Goal: Task Accomplishment & Management: Manage account settings

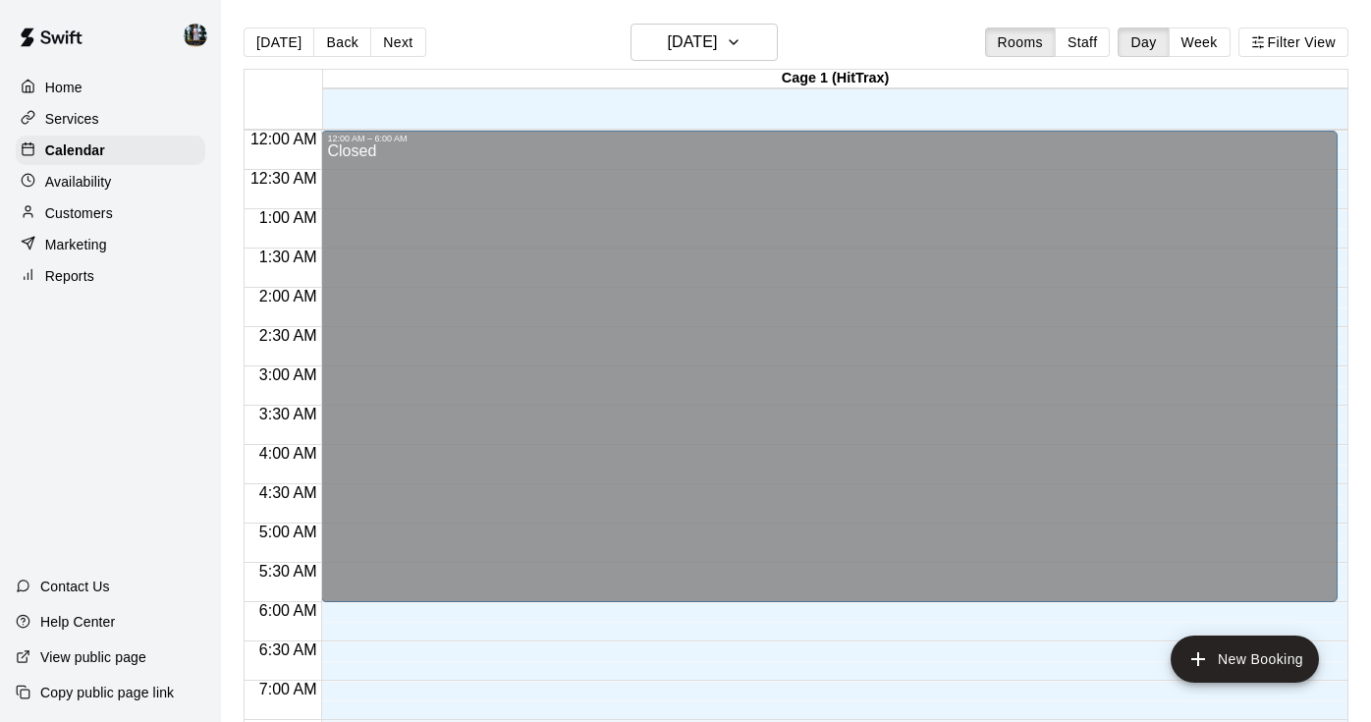
scroll to position [1113, 0]
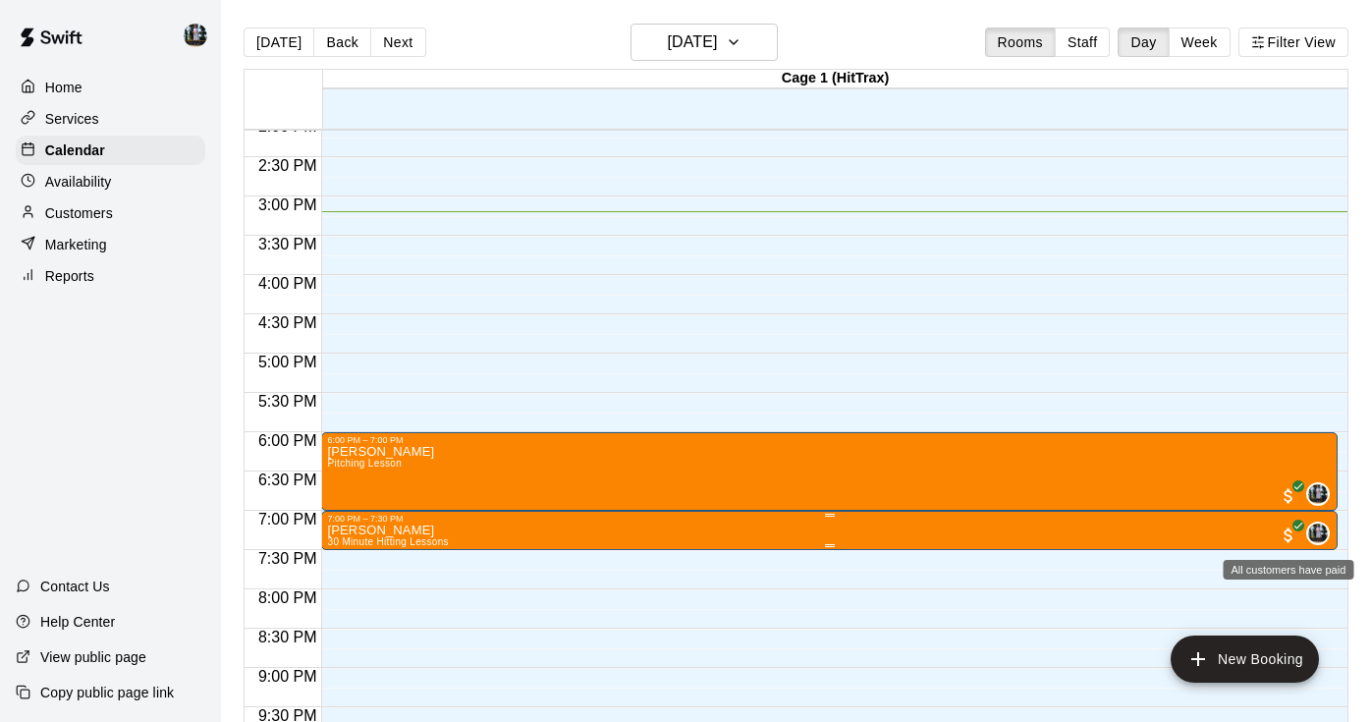
click at [1286, 532] on span "All customers have paid" at bounding box center [1289, 535] width 20 height 20
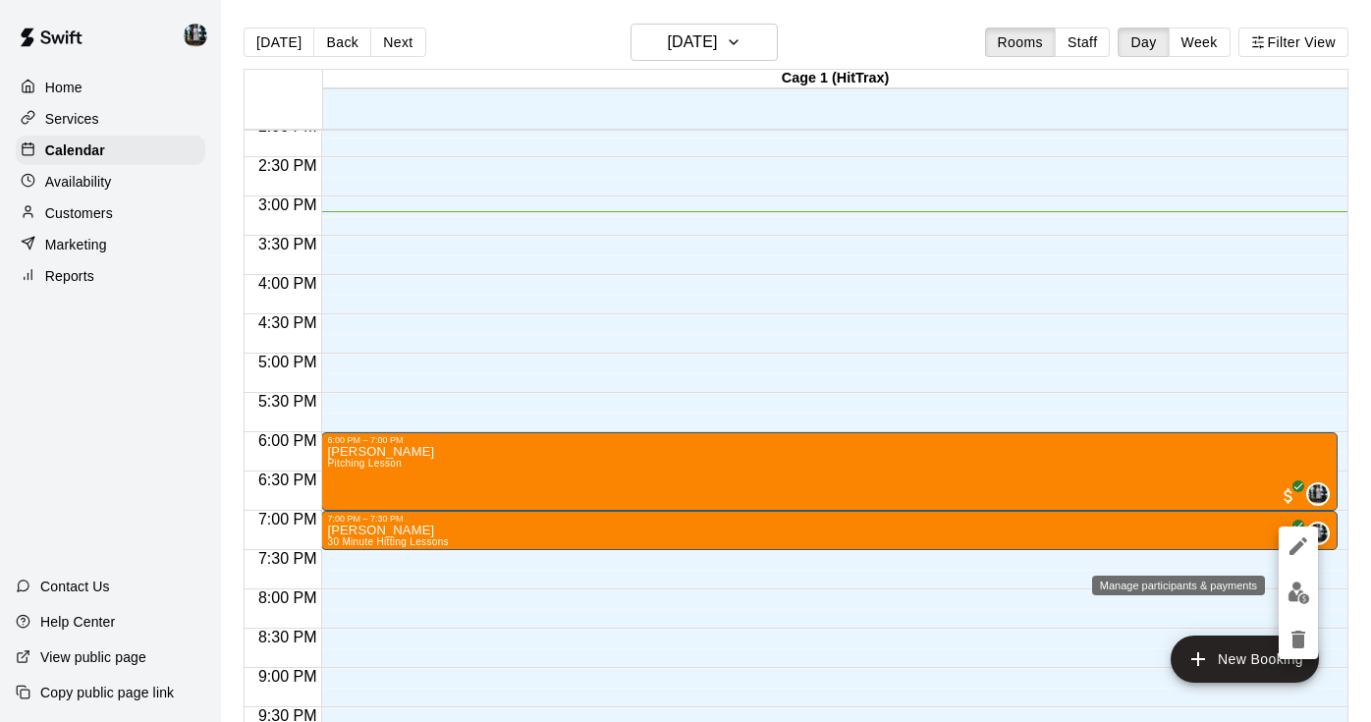
click at [1301, 599] on img "edit" at bounding box center [1299, 592] width 23 height 23
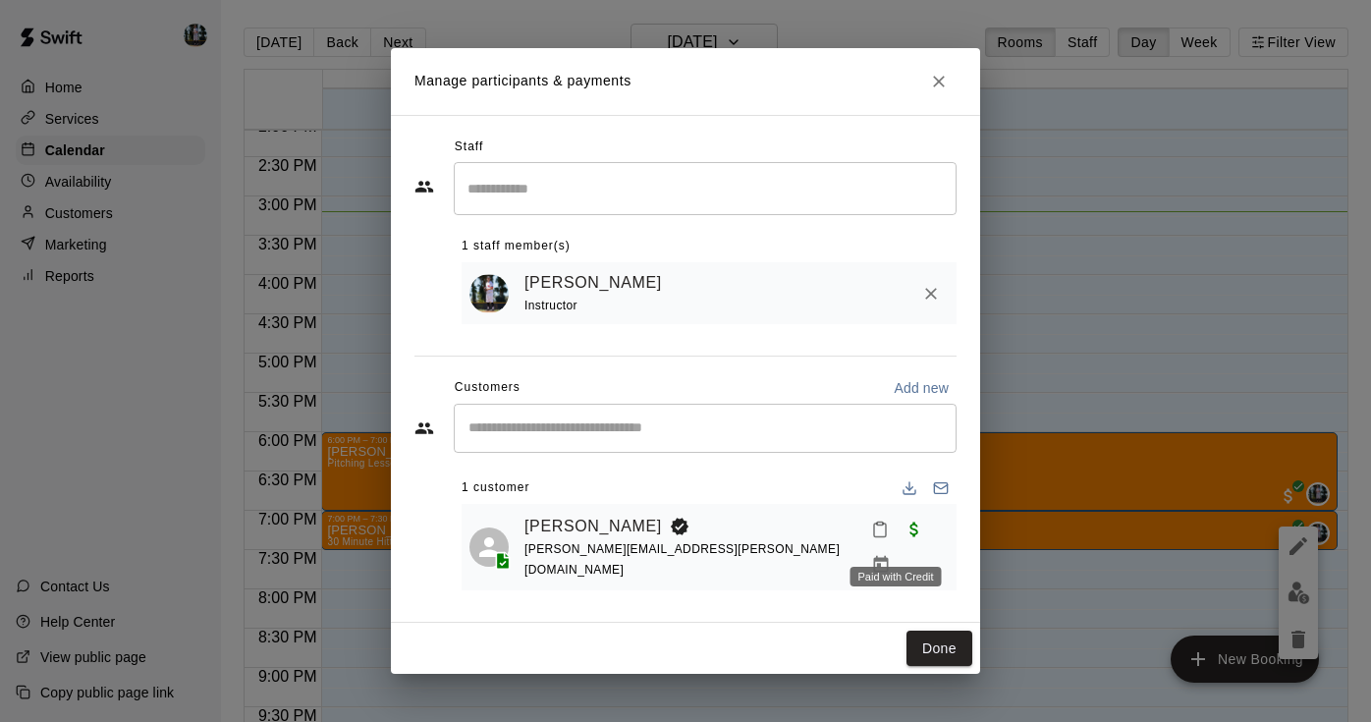
click at [897, 536] on span "Paid with Credit" at bounding box center [914, 528] width 35 height 17
click at [608, 548] on div "[PERSON_NAME][EMAIL_ADDRESS][PERSON_NAME][DOMAIN_NAME]" at bounding box center [693, 559] width 339 height 41
click at [567, 551] on div "[PERSON_NAME][EMAIL_ADDRESS][PERSON_NAME][DOMAIN_NAME]" at bounding box center [693, 559] width 339 height 41
click at [932, 632] on button "Done" at bounding box center [940, 649] width 66 height 36
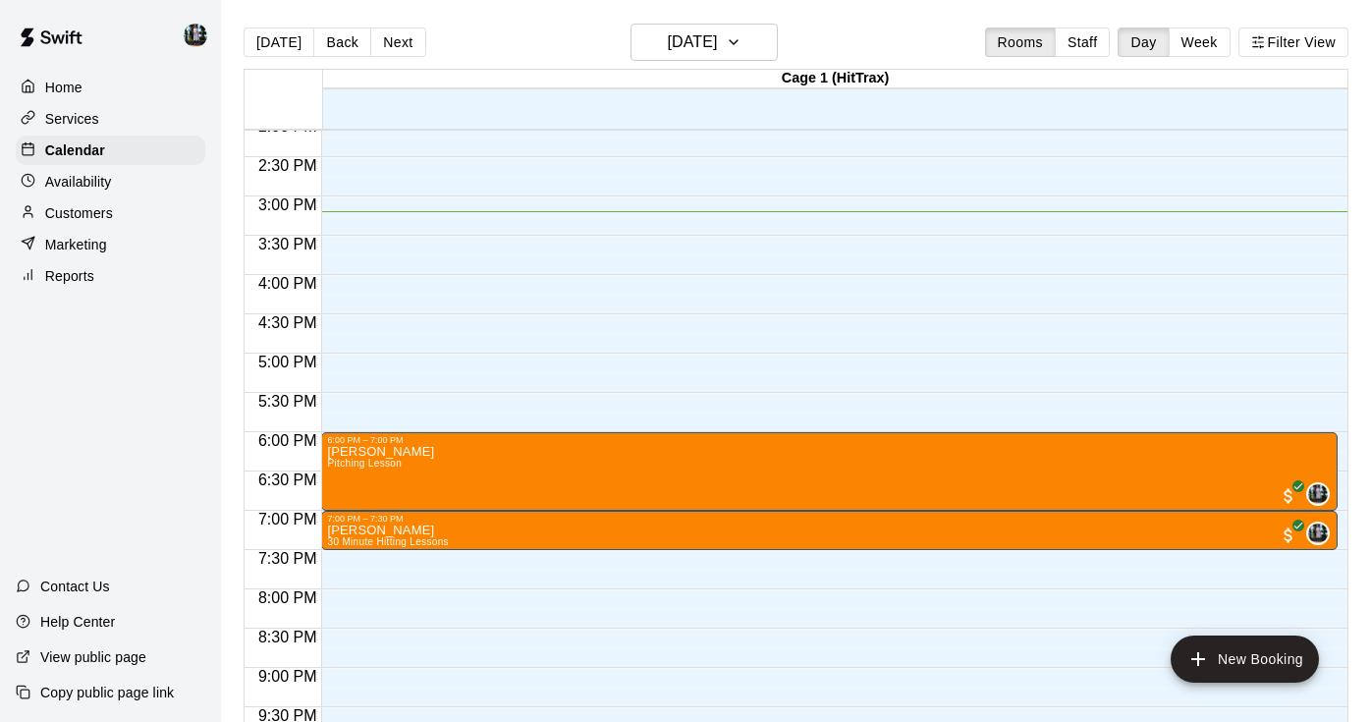
click at [76, 182] on p "Availability" at bounding box center [78, 182] width 67 height 20
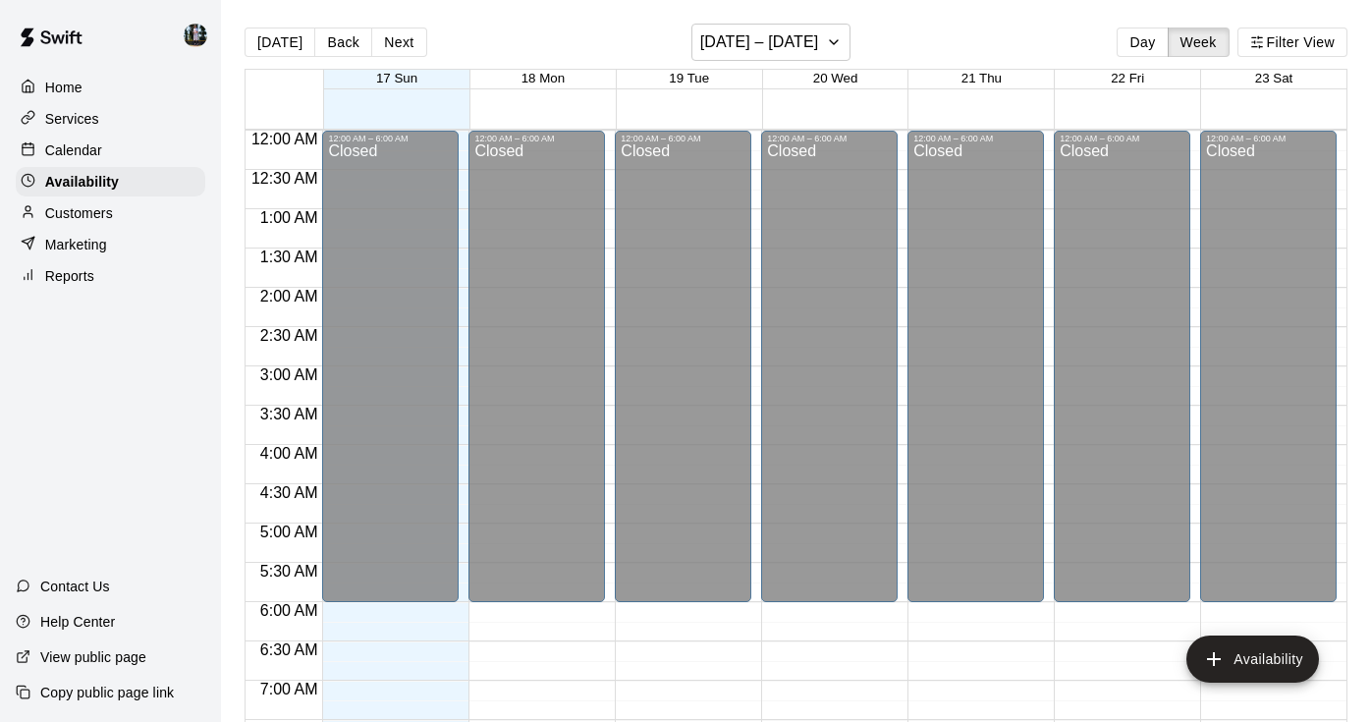
scroll to position [1194, 0]
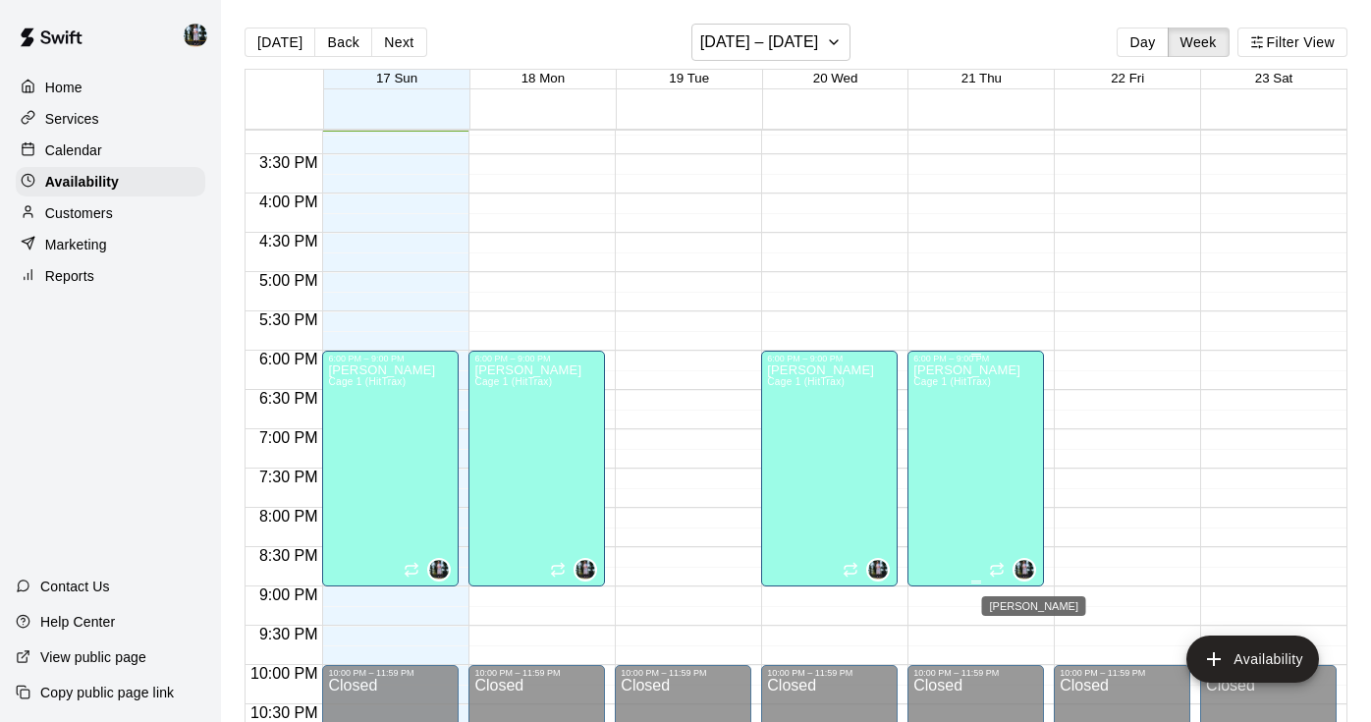
click at [1025, 566] on img "Garrison Finck" at bounding box center [1025, 570] width 20 height 20
click at [1034, 623] on icon "delete" at bounding box center [1034, 628] width 14 height 18
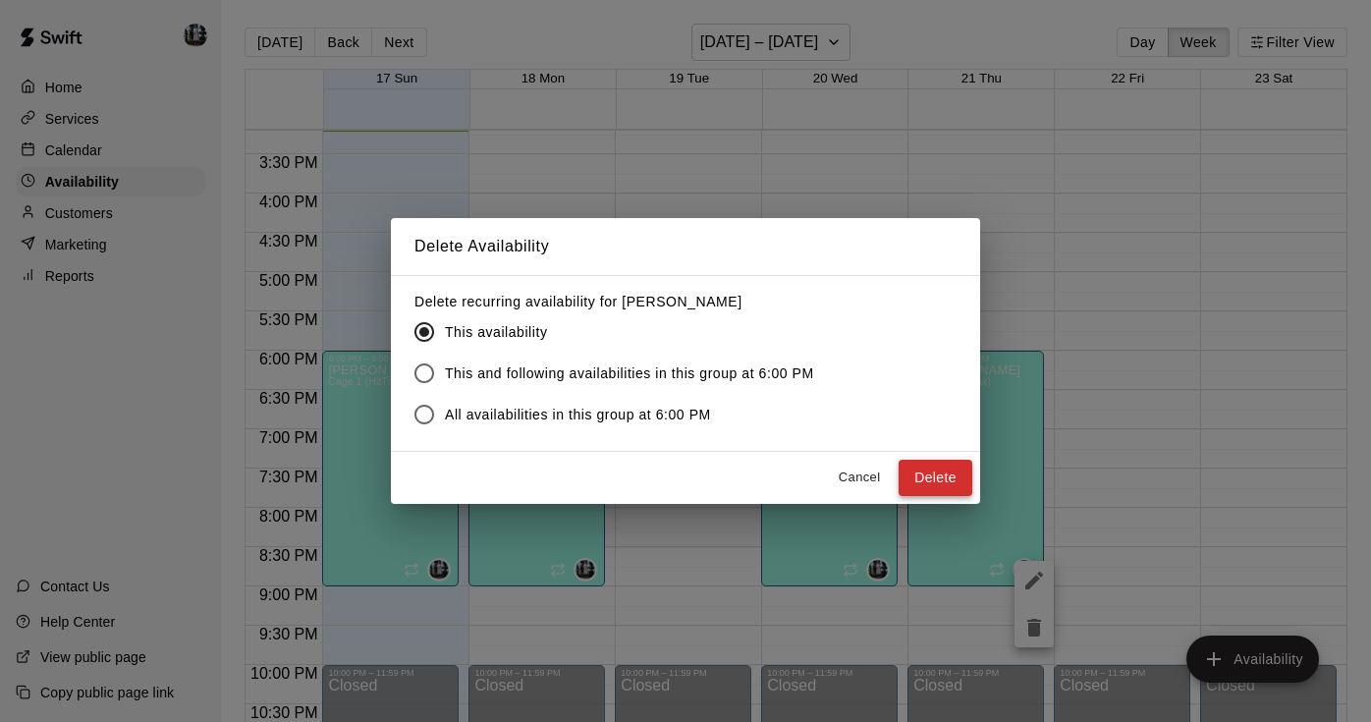
click at [953, 493] on button "Delete" at bounding box center [936, 478] width 74 height 36
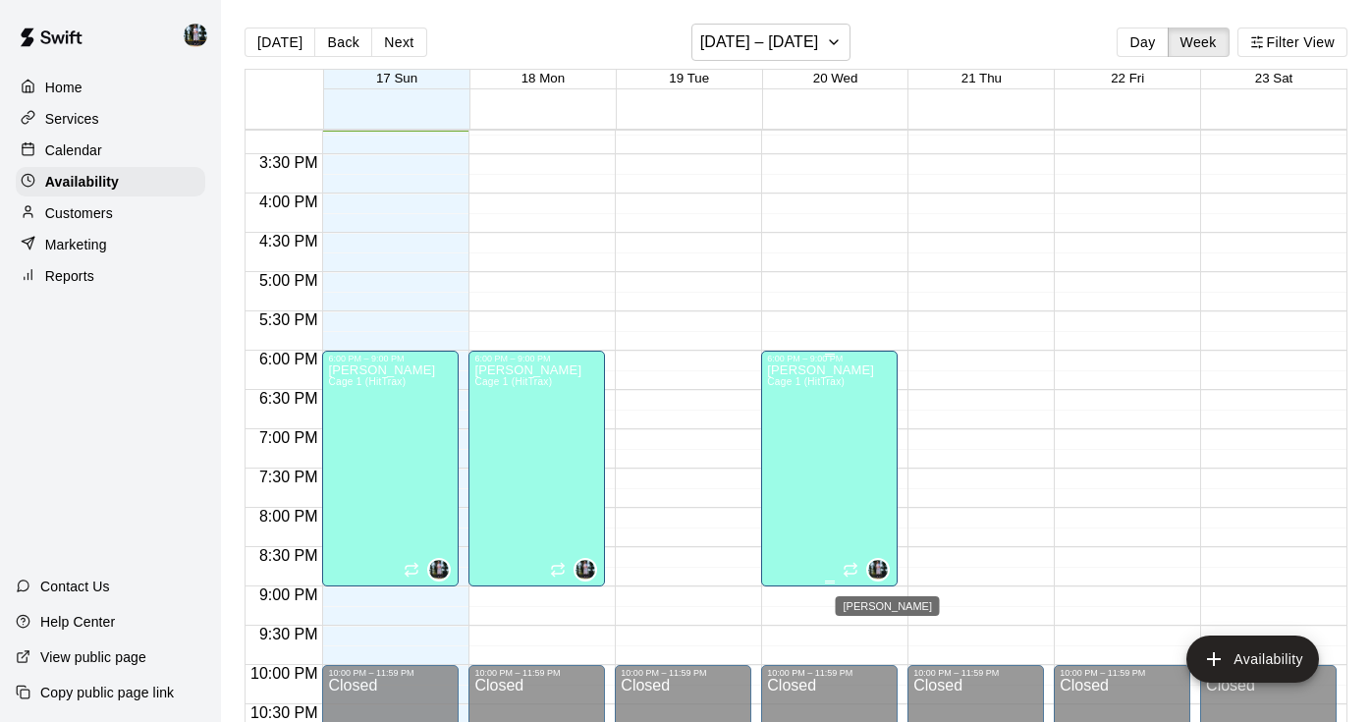
click at [886, 578] on img "Garrison Finck" at bounding box center [878, 570] width 20 height 20
click at [887, 631] on icon "delete" at bounding box center [888, 628] width 14 height 18
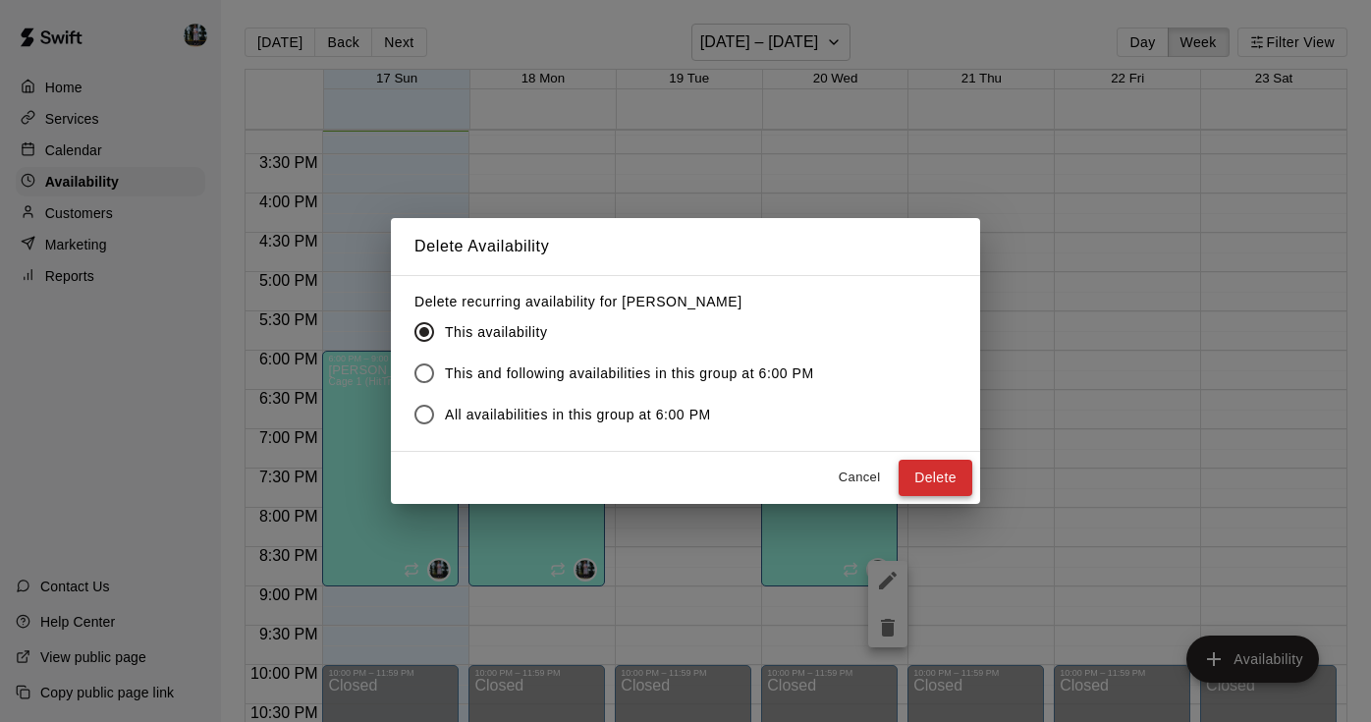
click at [931, 489] on button "Delete" at bounding box center [936, 478] width 74 height 36
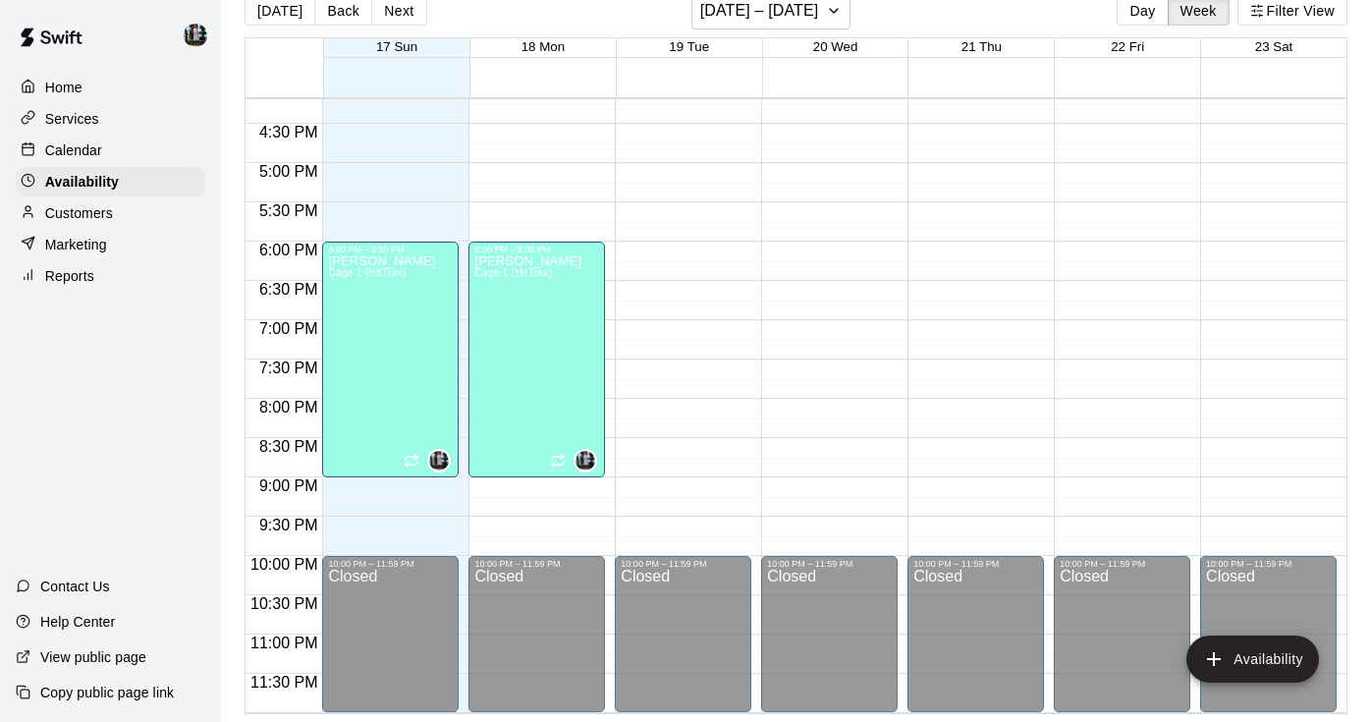
scroll to position [1273, 0]
click at [105, 155] on div "Calendar" at bounding box center [111, 150] width 190 height 29
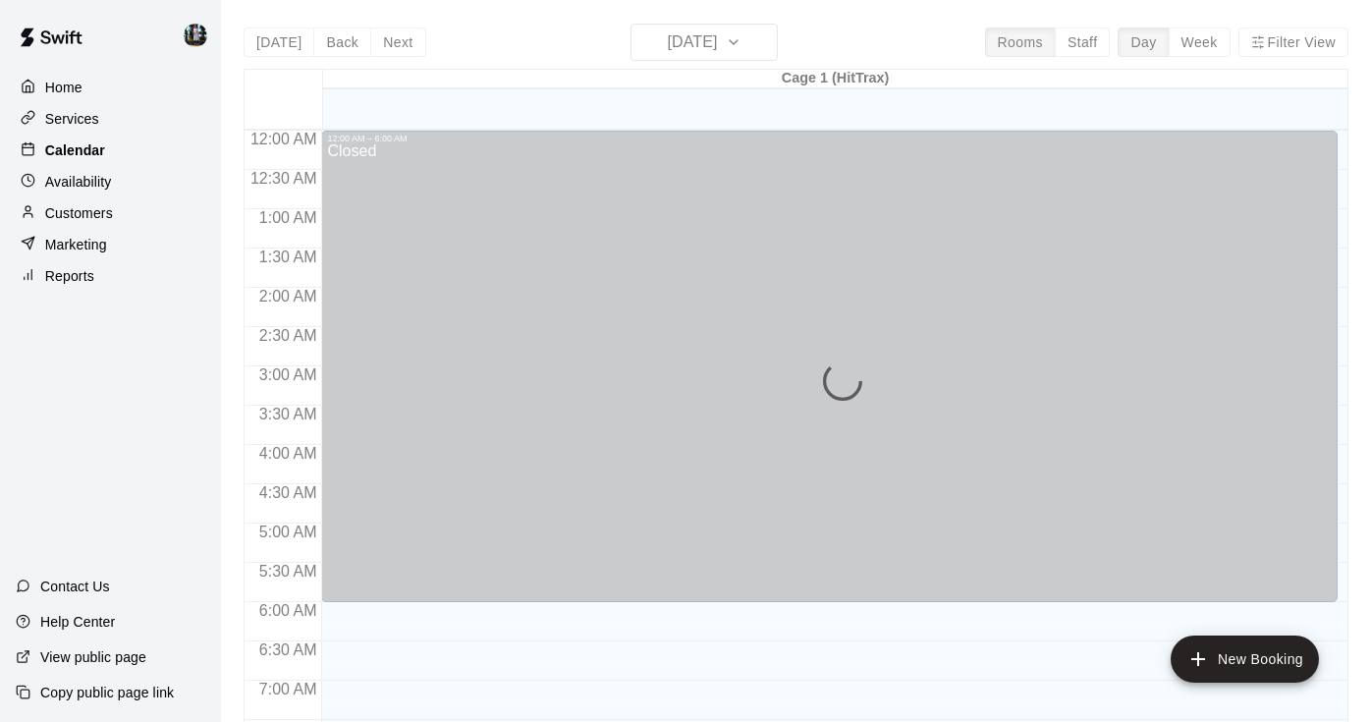
scroll to position [1194, 0]
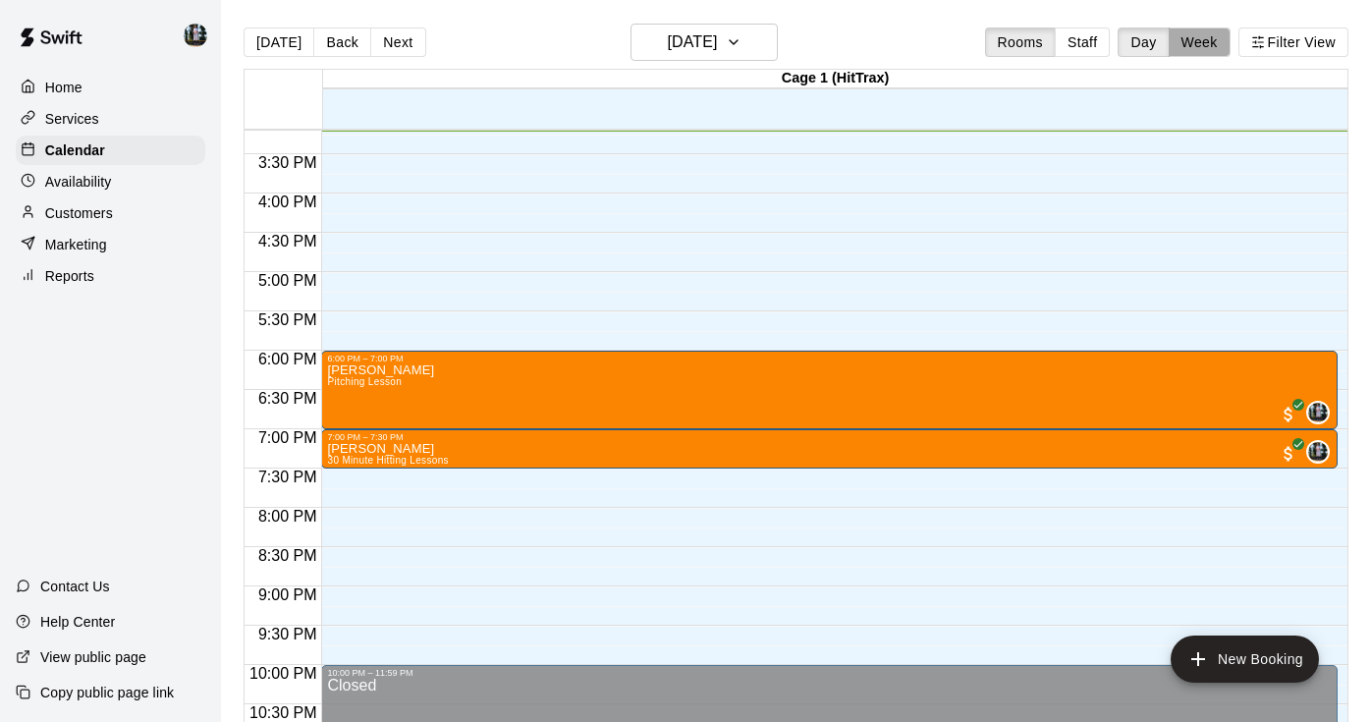
click at [1213, 47] on button "Week" at bounding box center [1200, 42] width 62 height 29
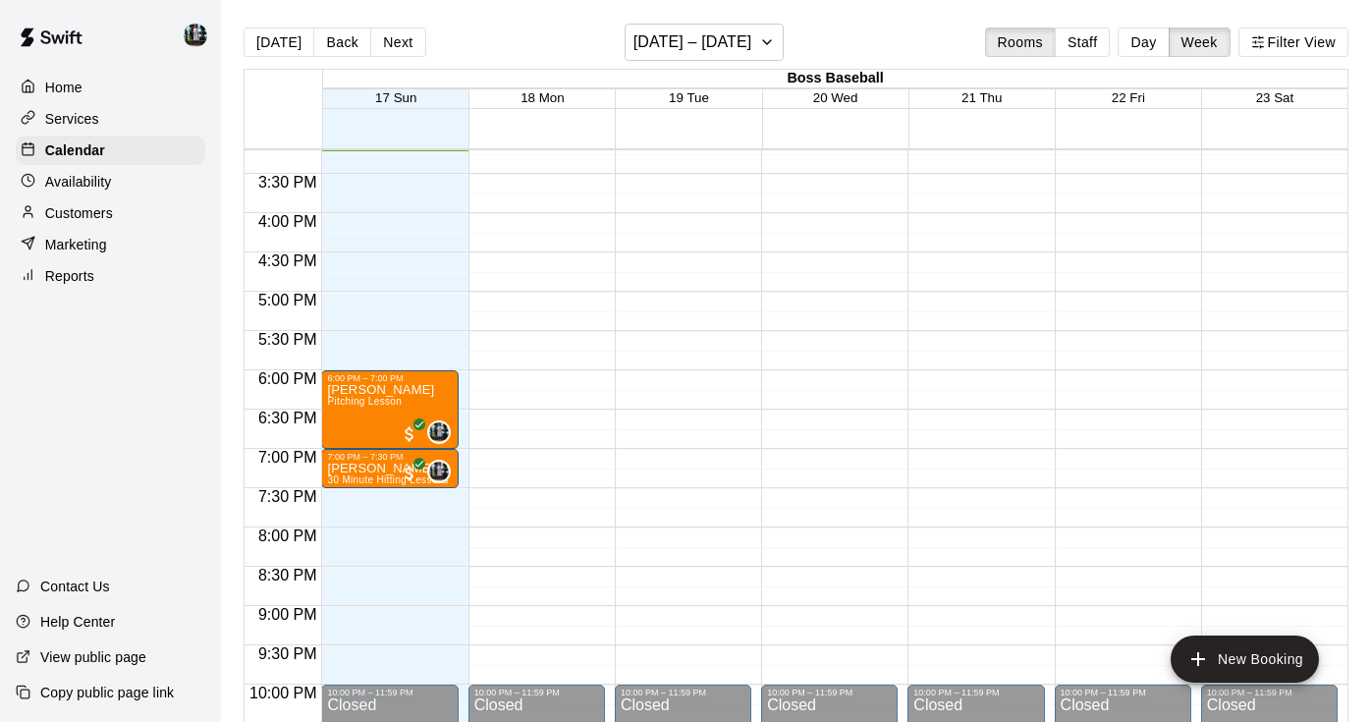
scroll to position [0, 0]
click at [115, 185] on div "Availability" at bounding box center [111, 181] width 190 height 29
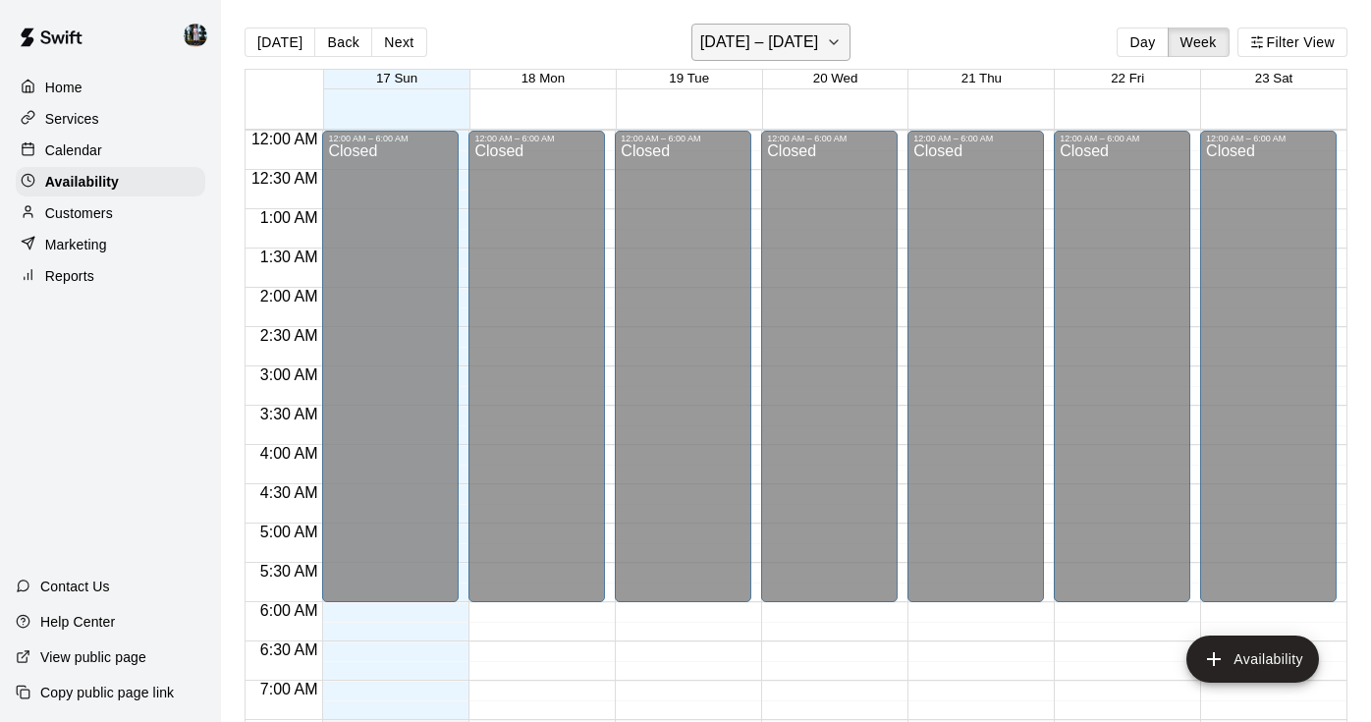
scroll to position [1194, 0]
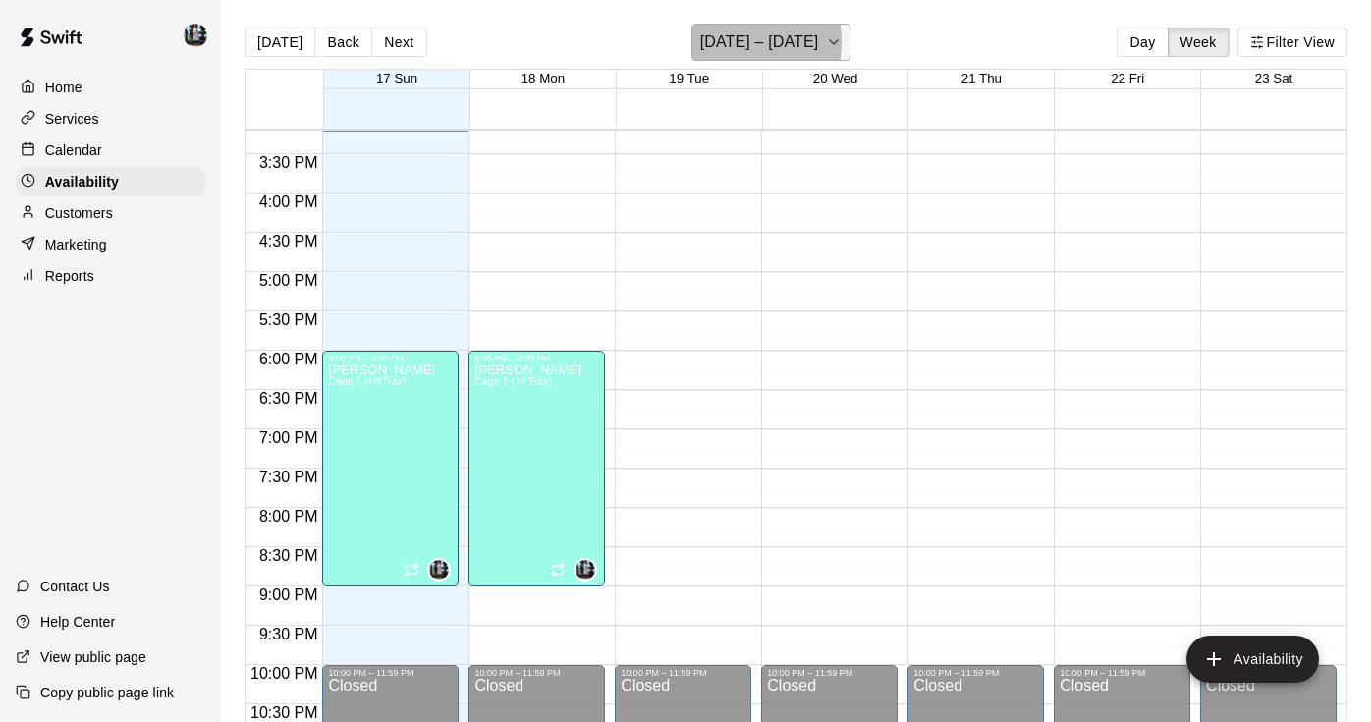
click at [736, 41] on h6 "[DATE] – [DATE]" at bounding box center [759, 42] width 119 height 28
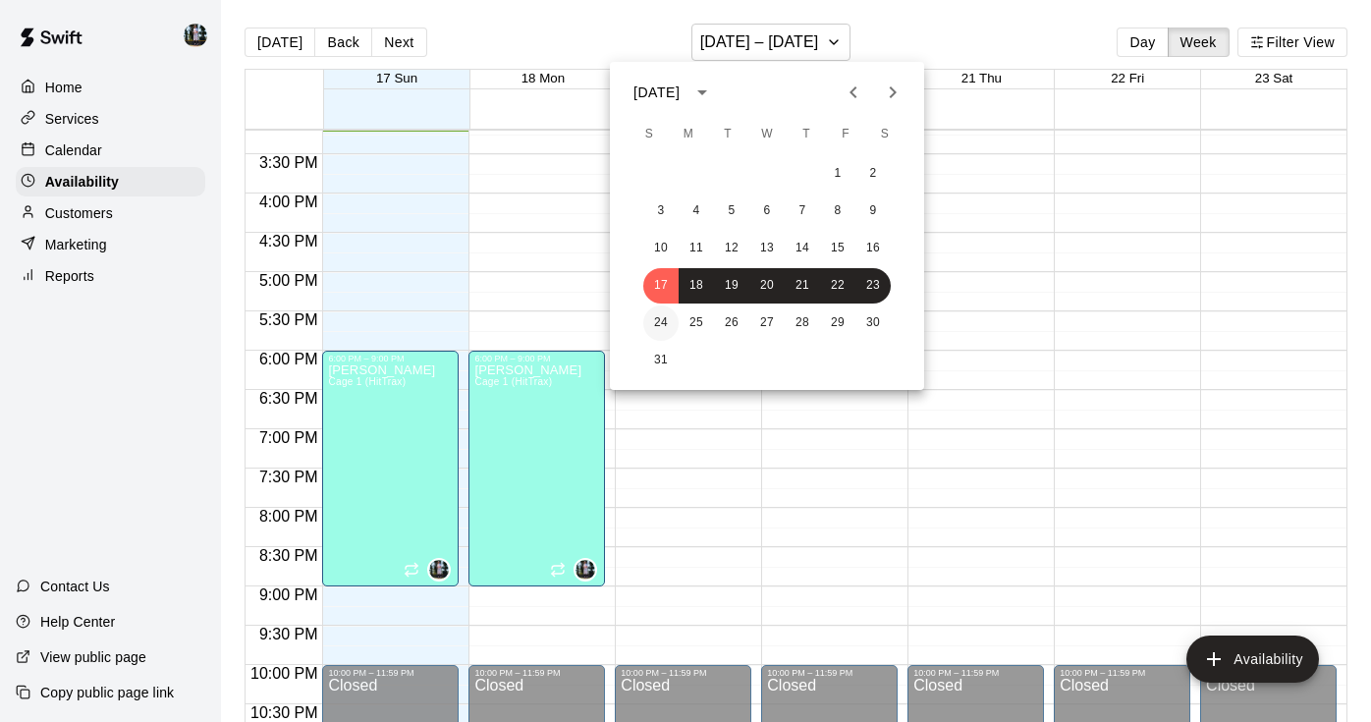
click at [667, 320] on button "24" at bounding box center [660, 322] width 35 height 35
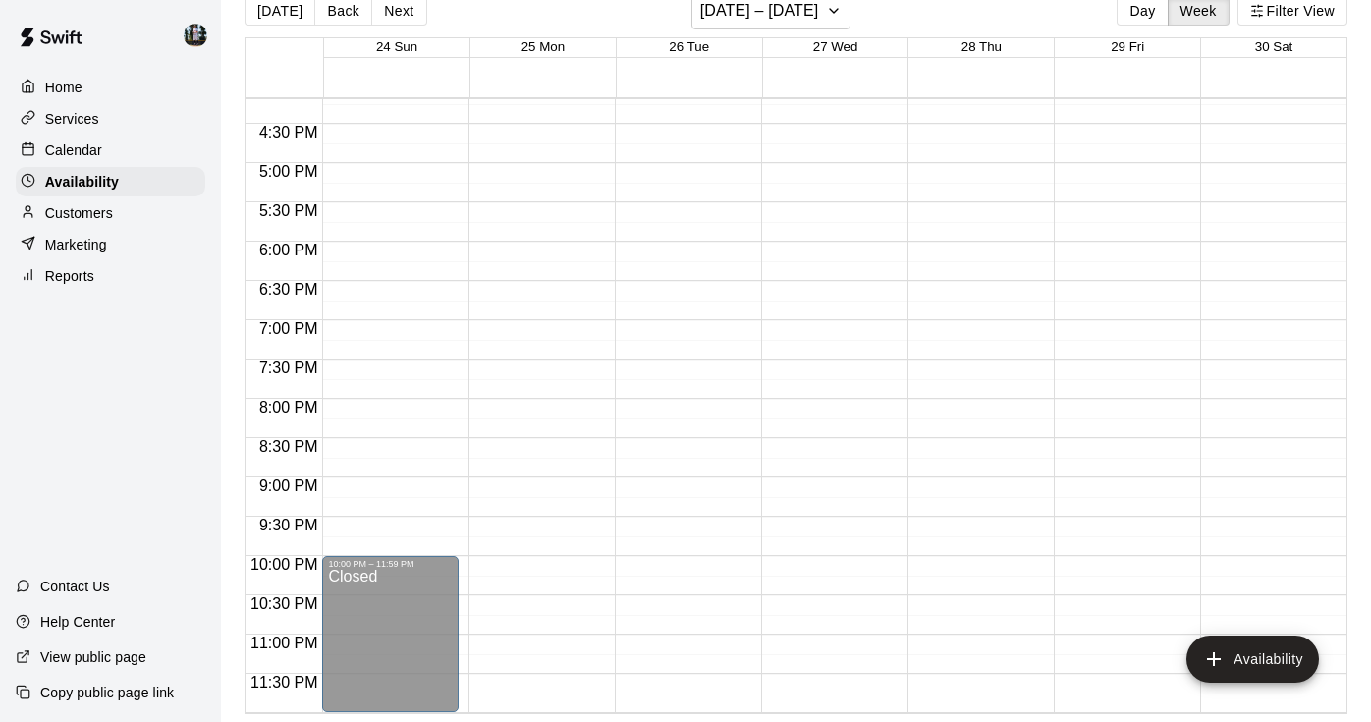
scroll to position [1273, 0]
click at [830, 23] on icon "button" at bounding box center [834, 11] width 16 height 24
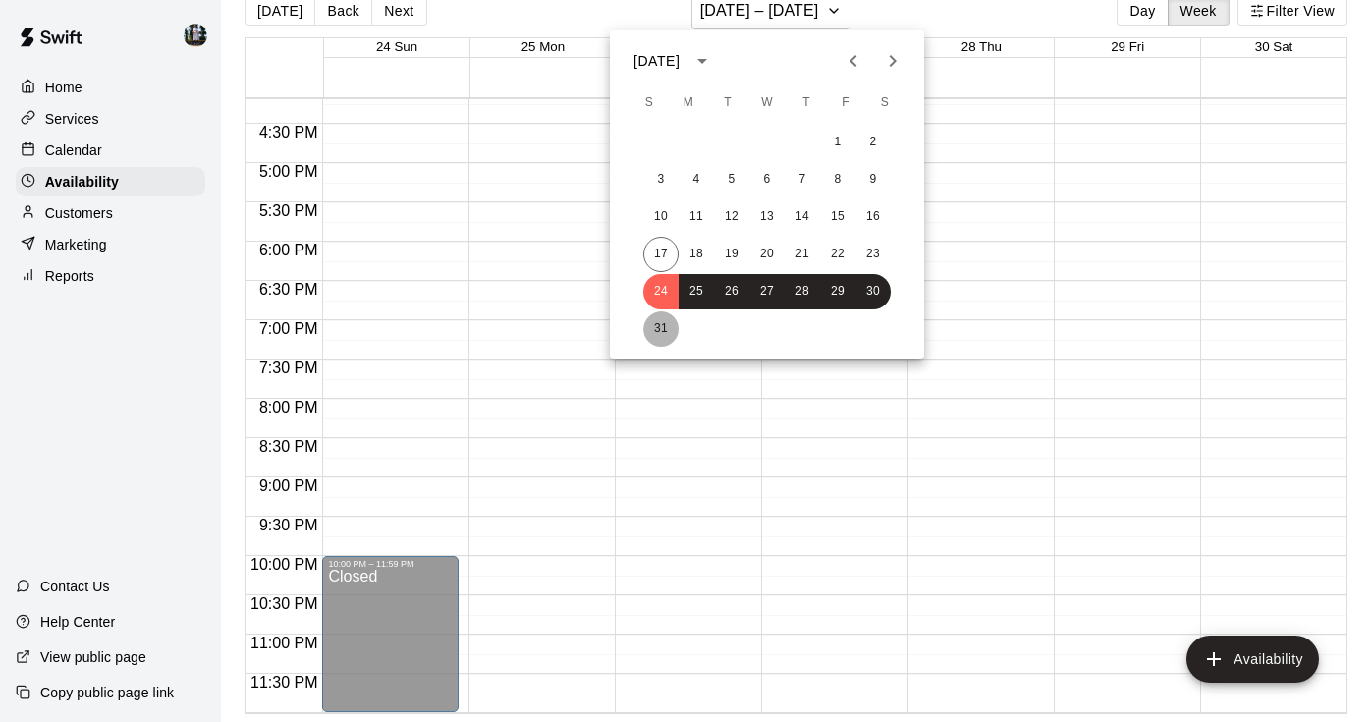
click at [659, 332] on button "31" at bounding box center [660, 328] width 35 height 35
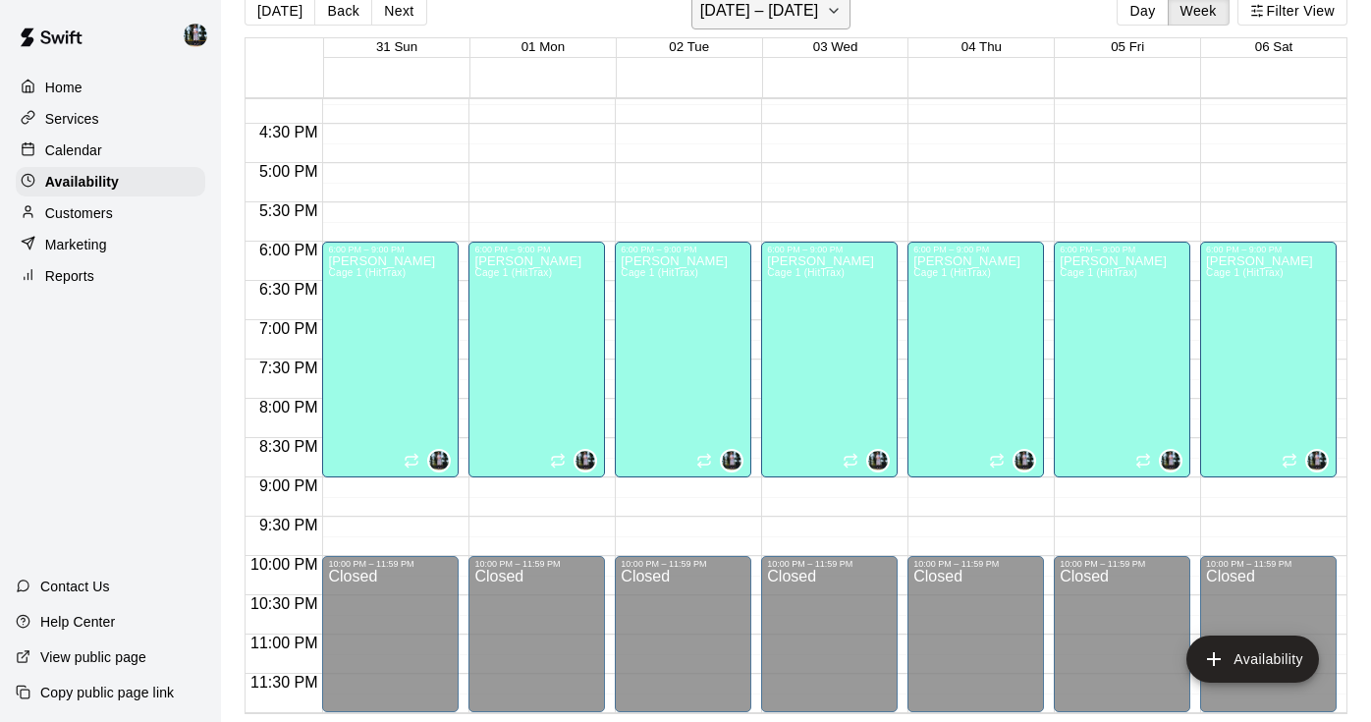
click at [792, 23] on h6 "[DATE] – [DATE]" at bounding box center [759, 11] width 119 height 28
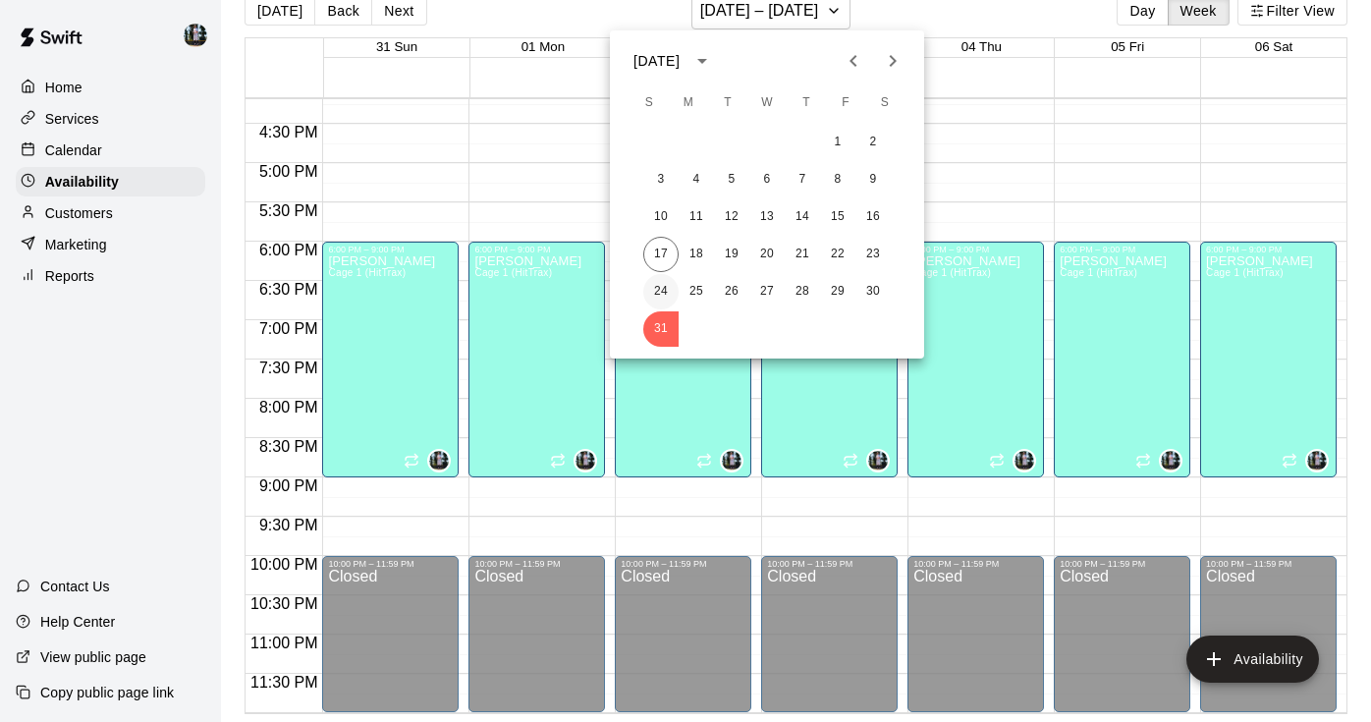
click at [655, 283] on button "24" at bounding box center [660, 291] width 35 height 35
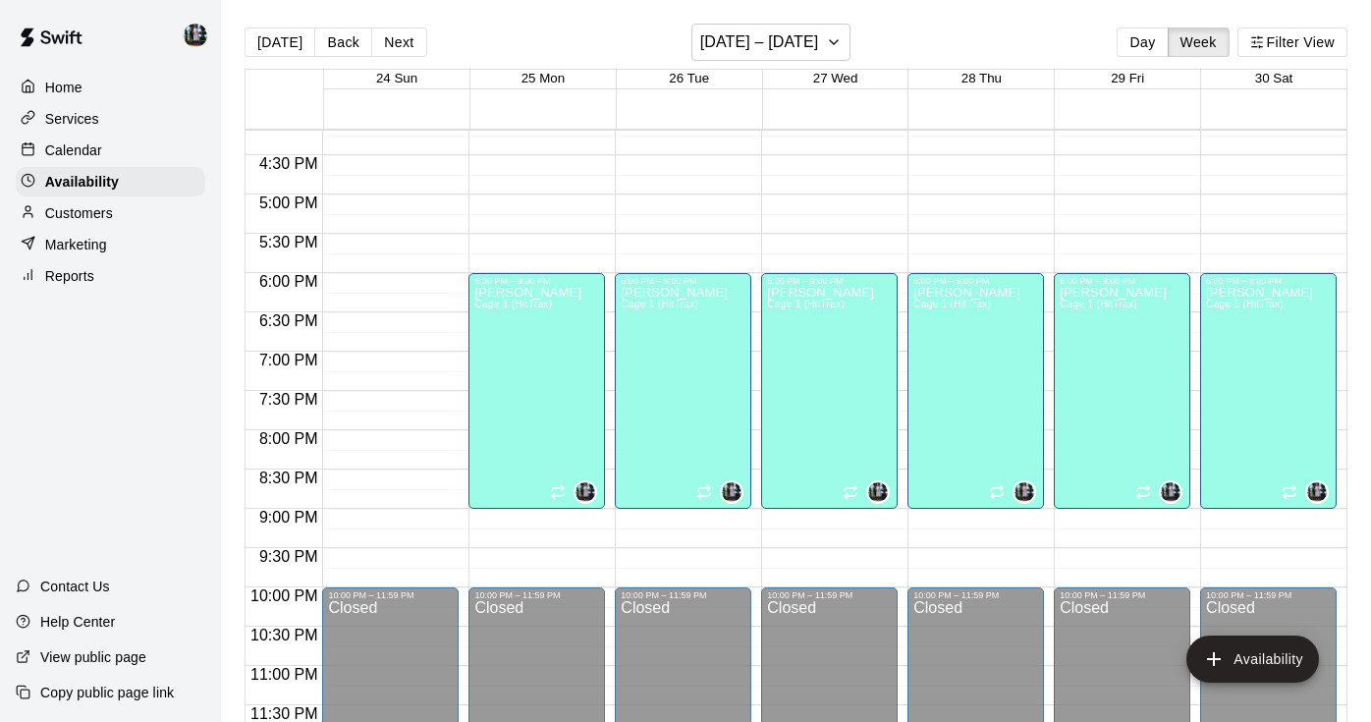
scroll to position [0, 0]
